Goal: Task Accomplishment & Management: Manage account settings

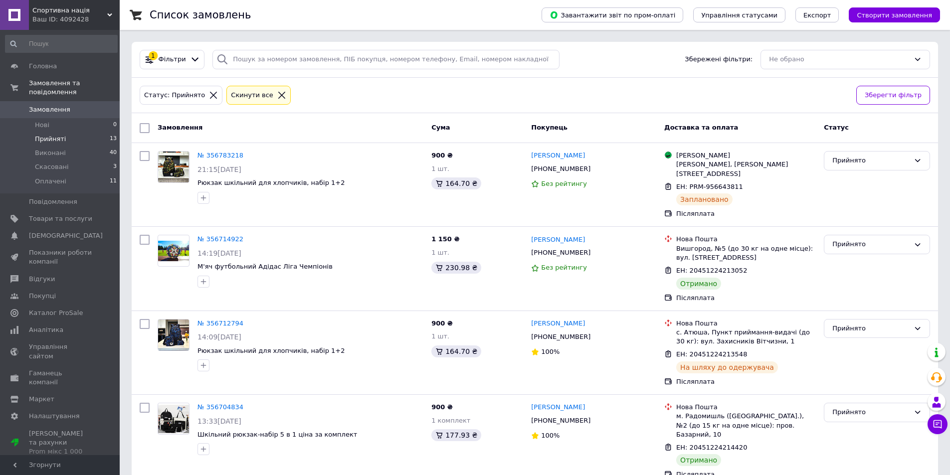
click at [56, 135] on span "Прийняті" at bounding box center [50, 139] width 31 height 9
click at [56, 149] on span "Виконані" at bounding box center [50, 153] width 31 height 9
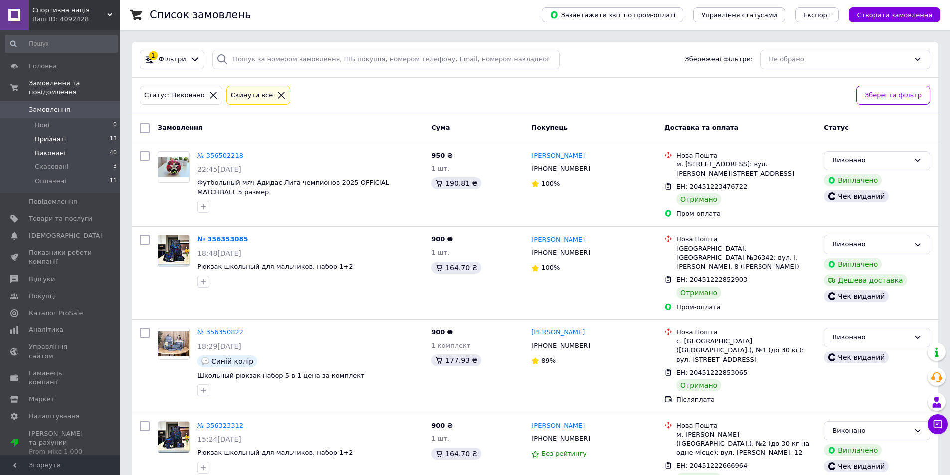
click at [41, 135] on span "Прийняті" at bounding box center [50, 139] width 31 height 9
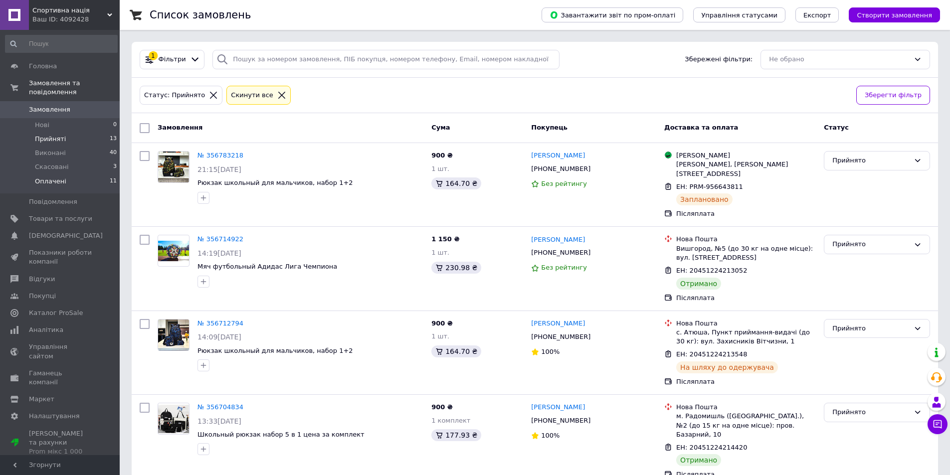
click at [50, 177] on span "Оплачені" at bounding box center [50, 181] width 31 height 9
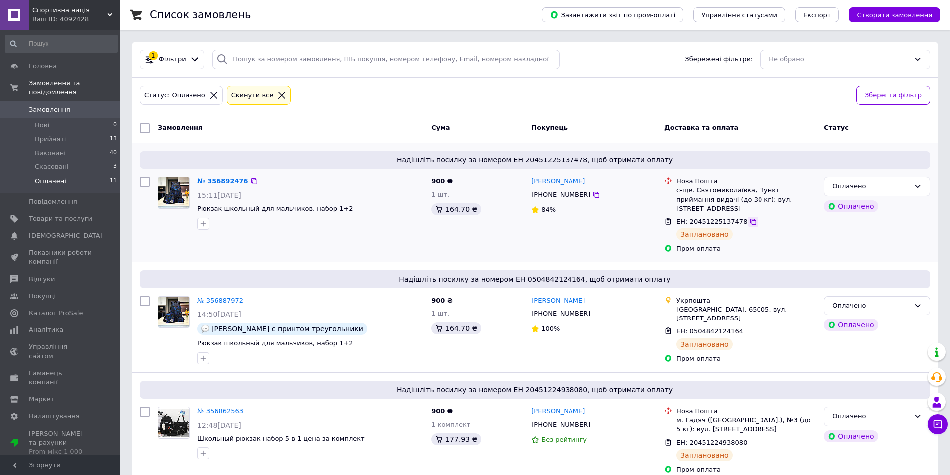
click at [749, 218] on icon at bounding box center [753, 222] width 8 height 8
